Goal: Find specific page/section: Find specific page/section

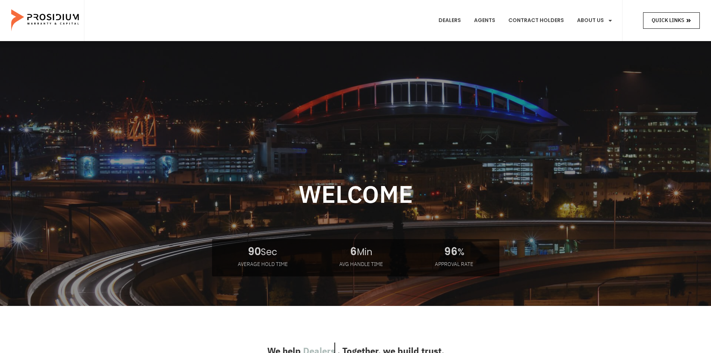
click at [656, 18] on span "Quick Links" at bounding box center [667, 20] width 32 height 9
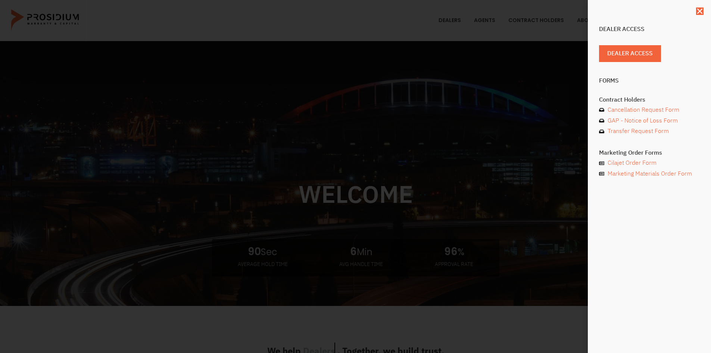
click at [456, 105] on div "Dealer Access Dealer Access Forms Contract Holders Cancellation Request Form GA…" at bounding box center [355, 176] width 711 height 353
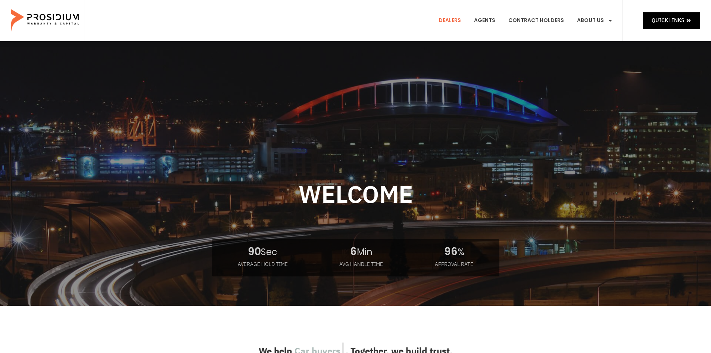
click at [442, 21] on link "Dealers" at bounding box center [450, 21] width 34 height 28
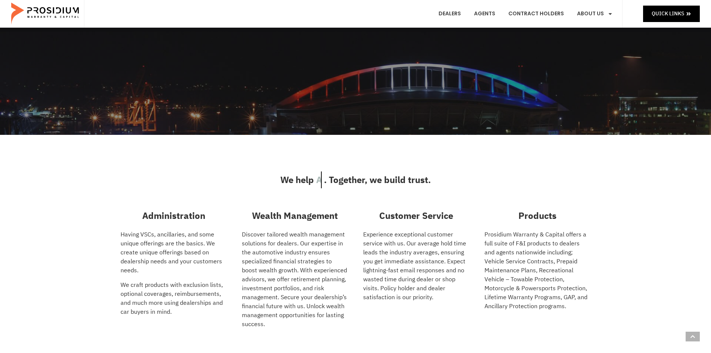
scroll to position [112, 0]
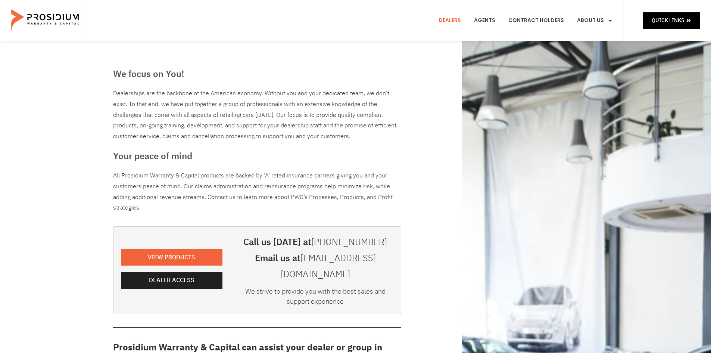
click at [308, 157] on h3 "Your peace of mind" at bounding box center [257, 155] width 288 height 13
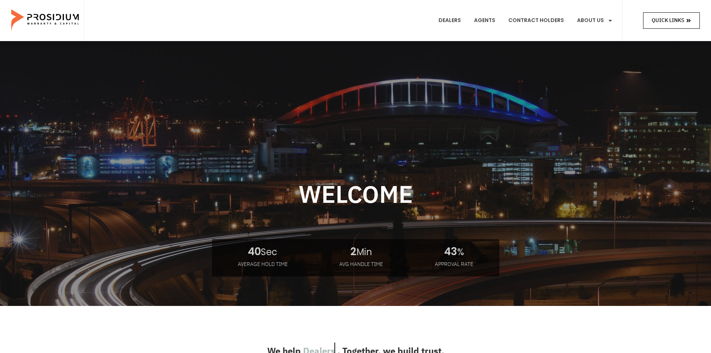
click at [668, 15] on link "Quick Links" at bounding box center [671, 20] width 57 height 16
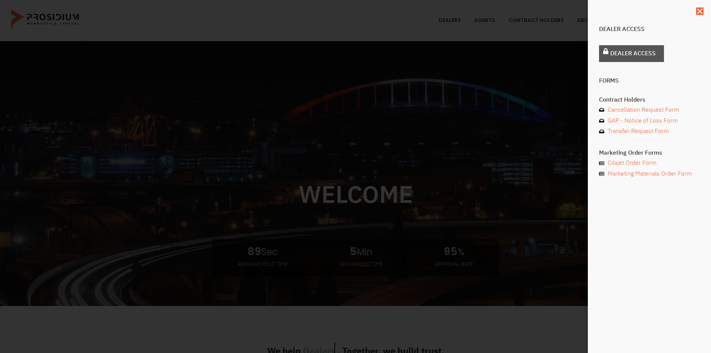
click at [622, 53] on span "Dealer Access" at bounding box center [633, 53] width 46 height 11
